Goal: Task Accomplishment & Management: Manage account settings

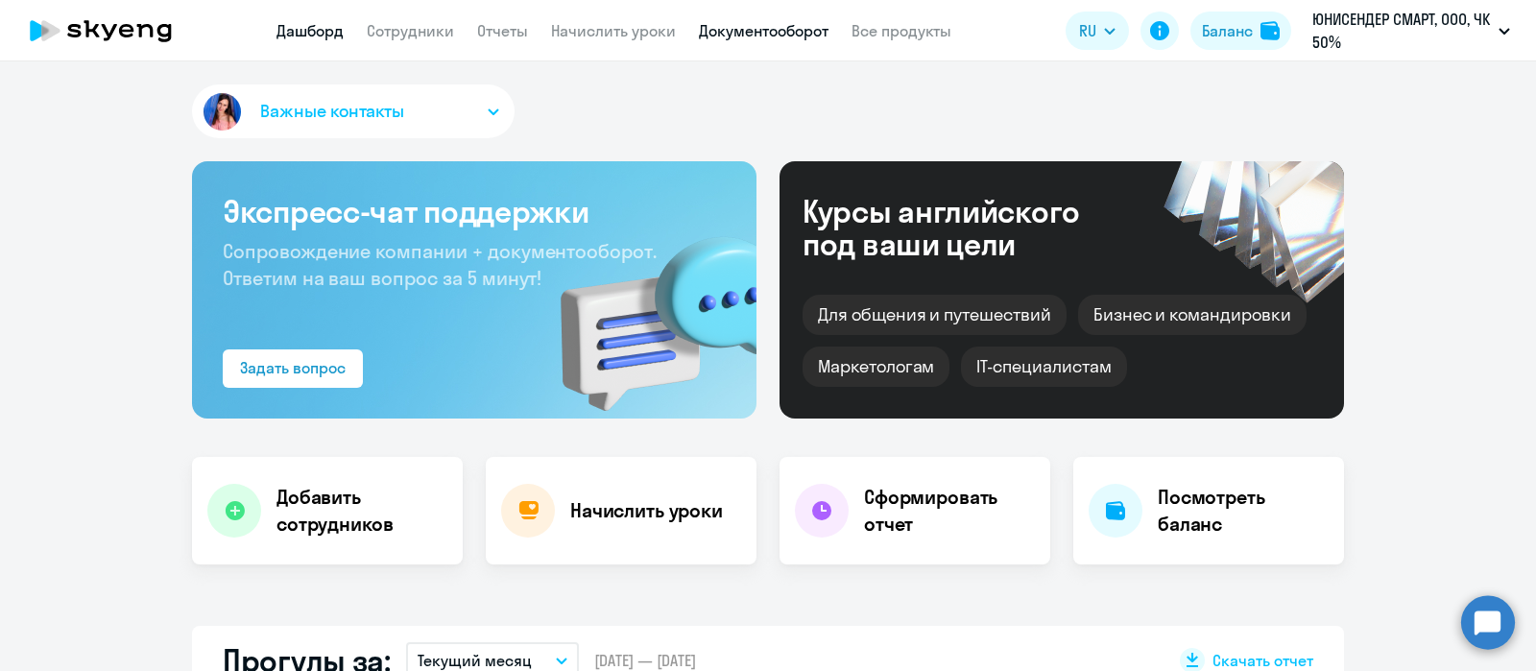
click at [790, 31] on link "Документооборот" at bounding box center [764, 30] width 130 height 19
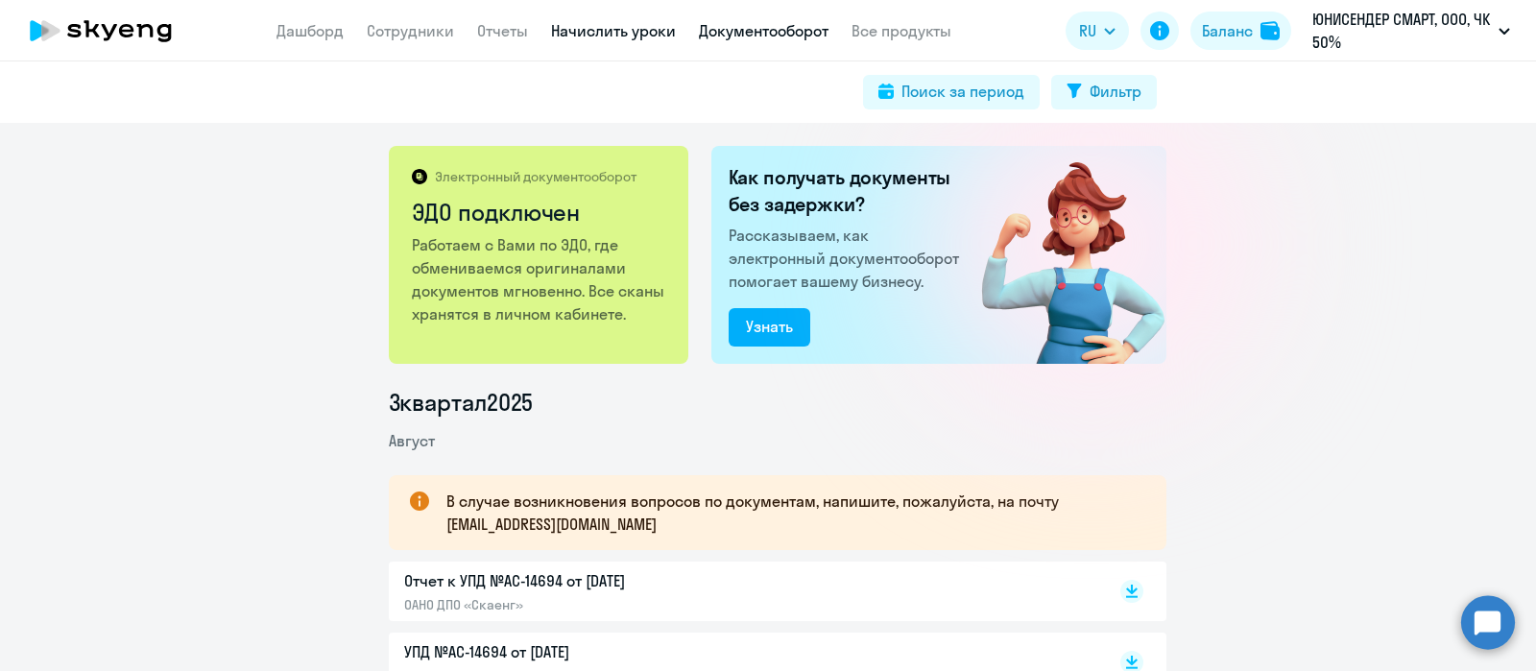
click at [587, 36] on link "Начислить уроки" at bounding box center [613, 30] width 125 height 19
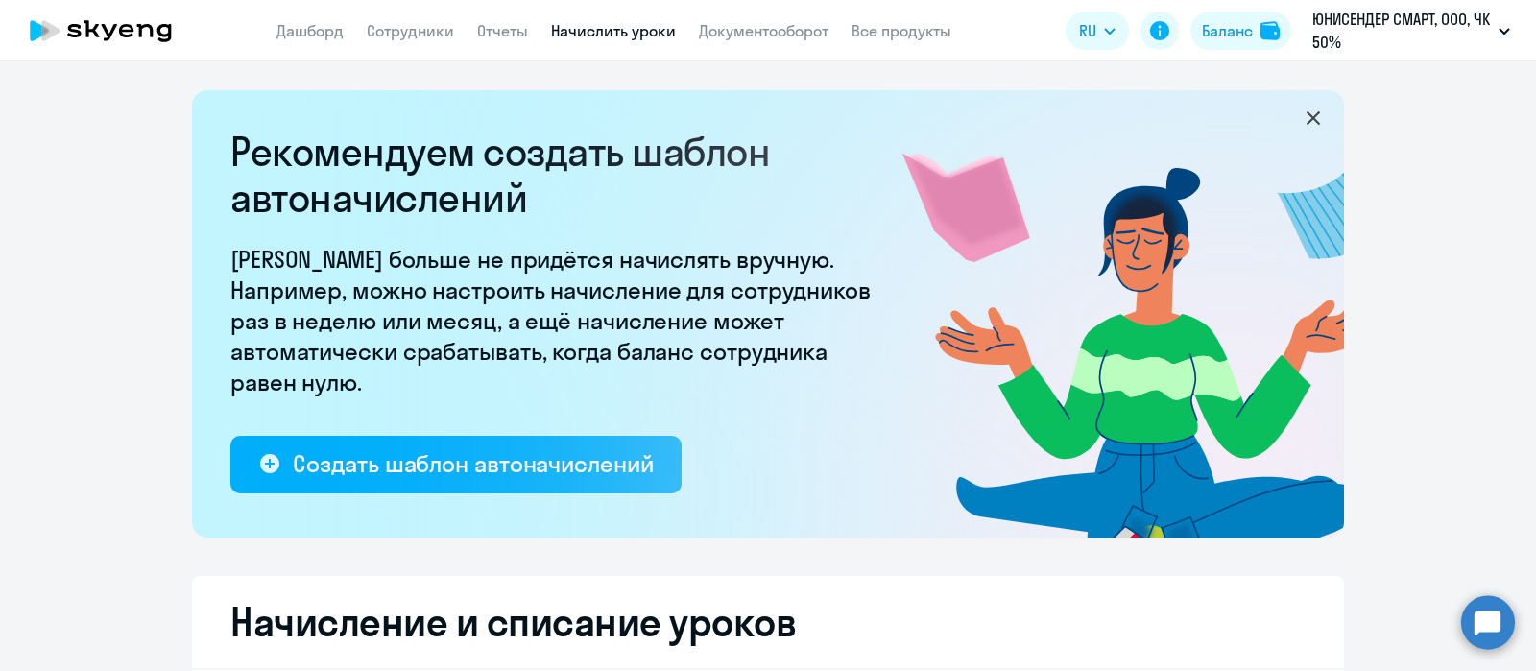
select select "10"
